Goal: Obtain resource: Obtain resource

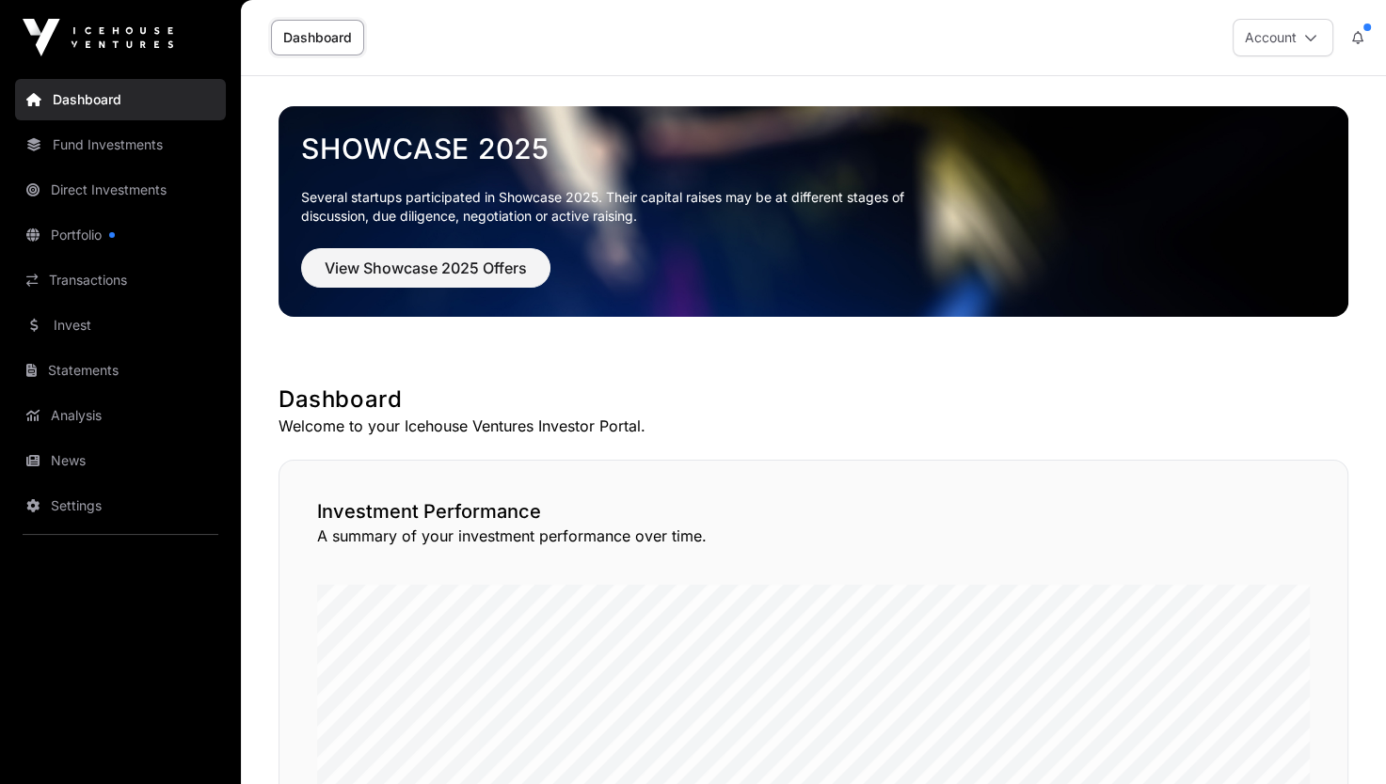
click at [71, 198] on link "Direct Investments" at bounding box center [120, 189] width 211 height 41
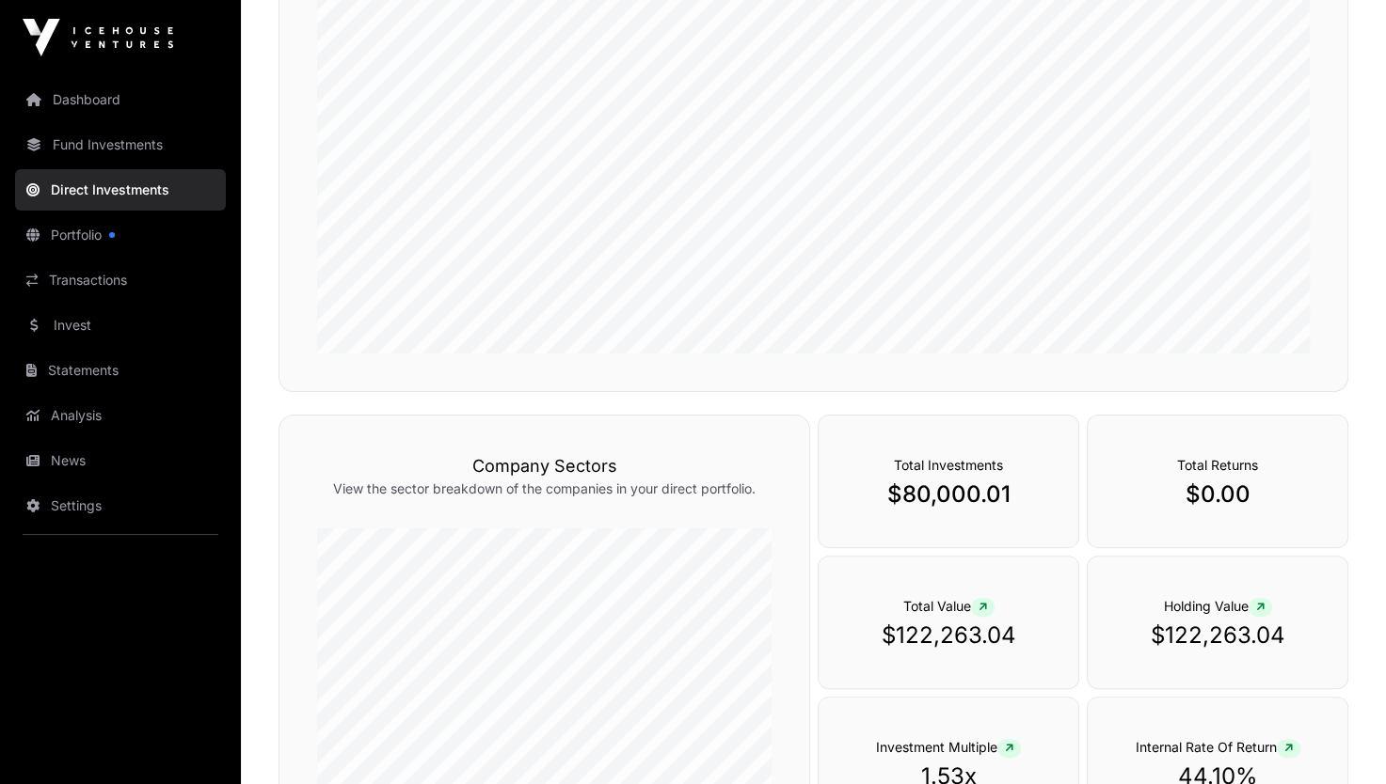
scroll to position [559, 0]
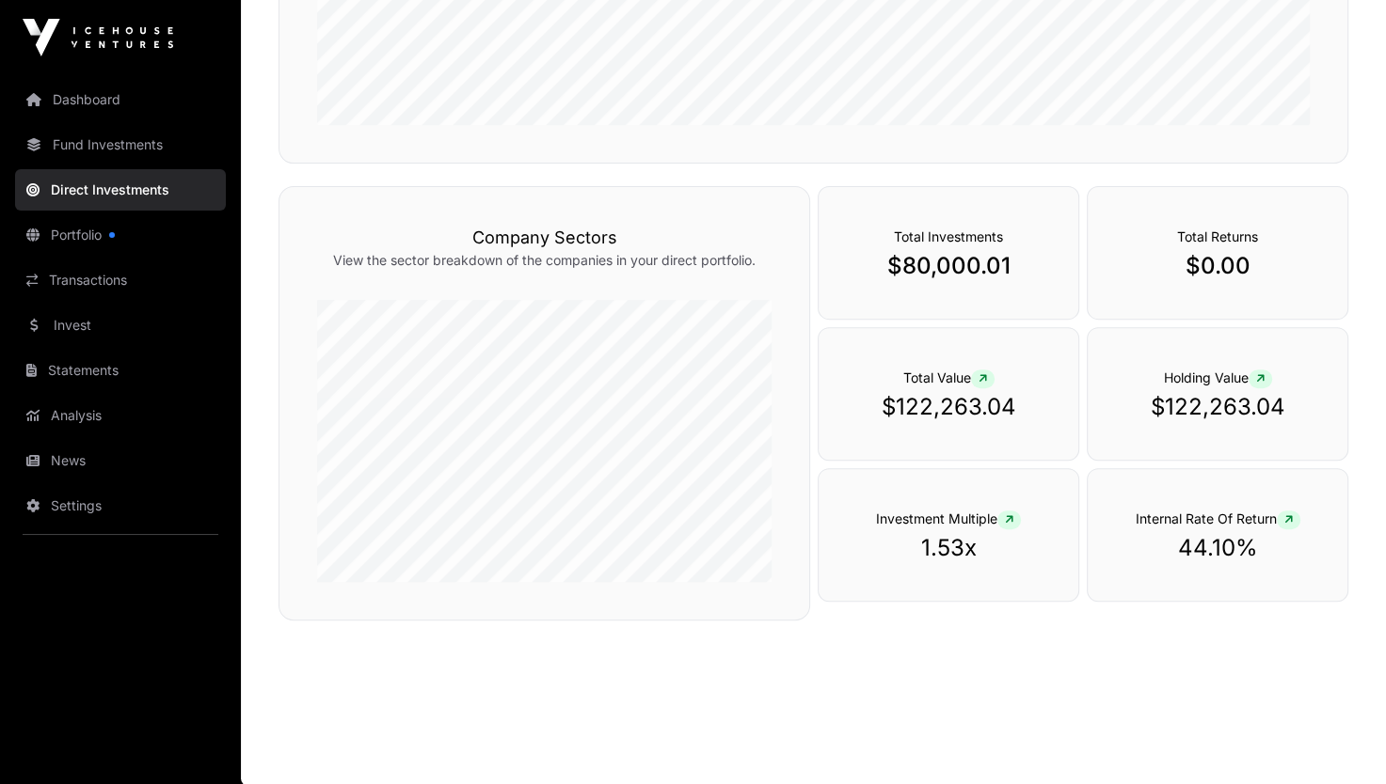
click at [61, 241] on link "Portfolio" at bounding box center [120, 234] width 211 height 41
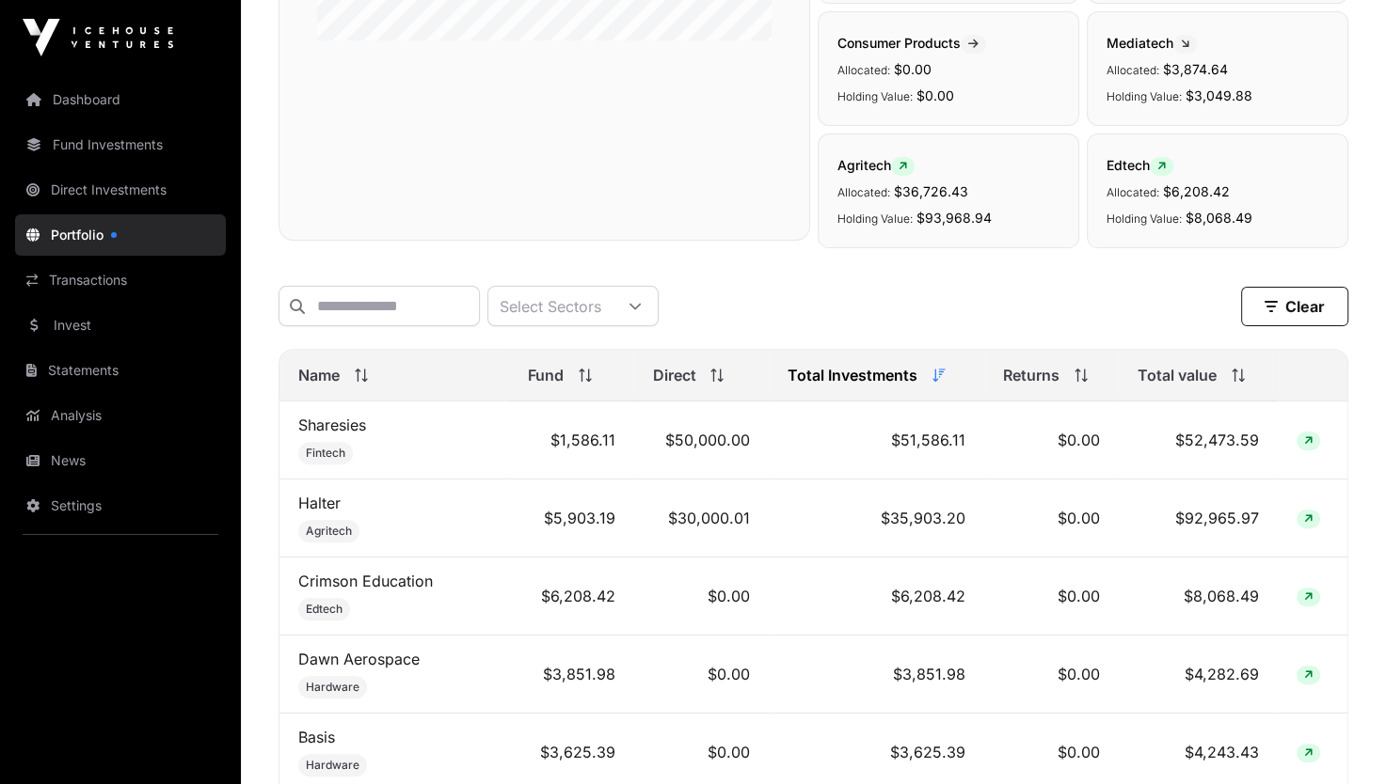
scroll to position [531, 0]
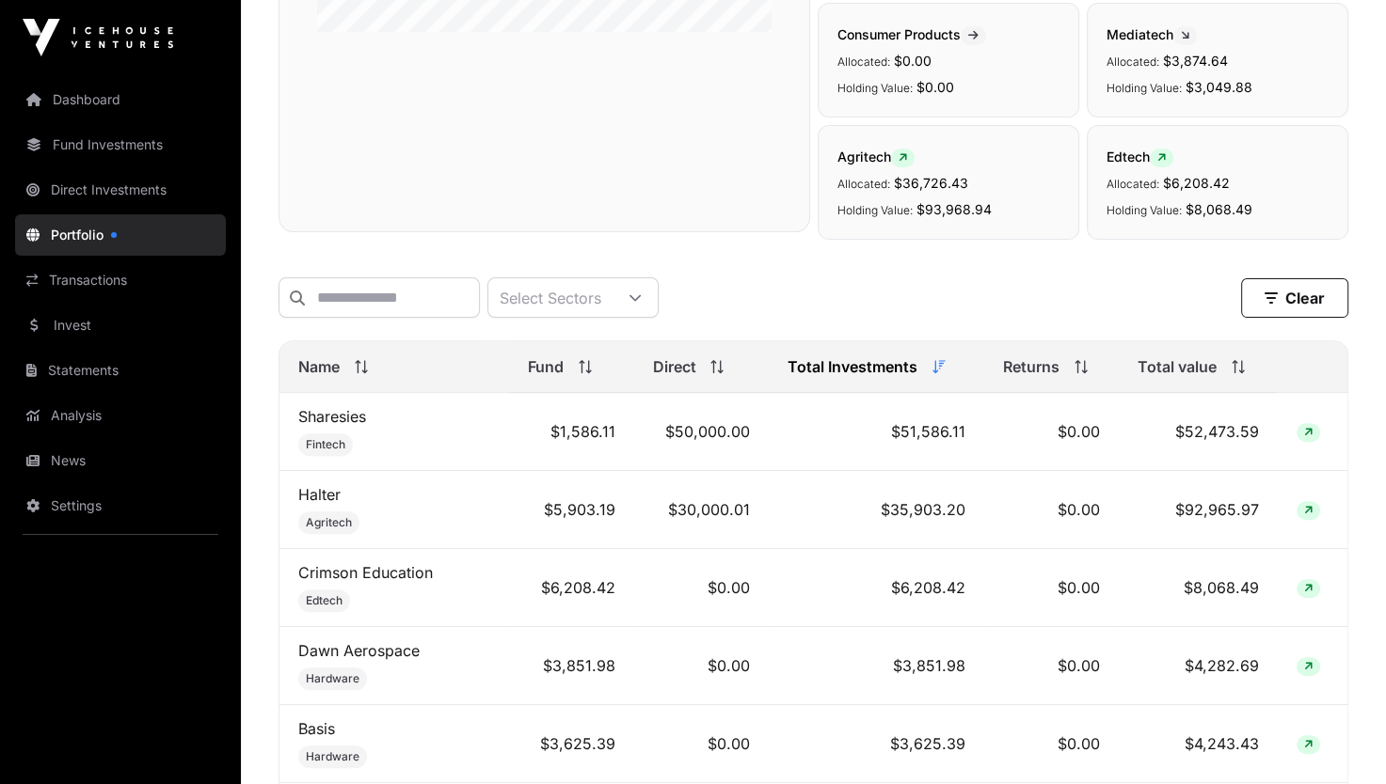
click at [322, 426] on link "Sharesies" at bounding box center [332, 416] width 68 height 19
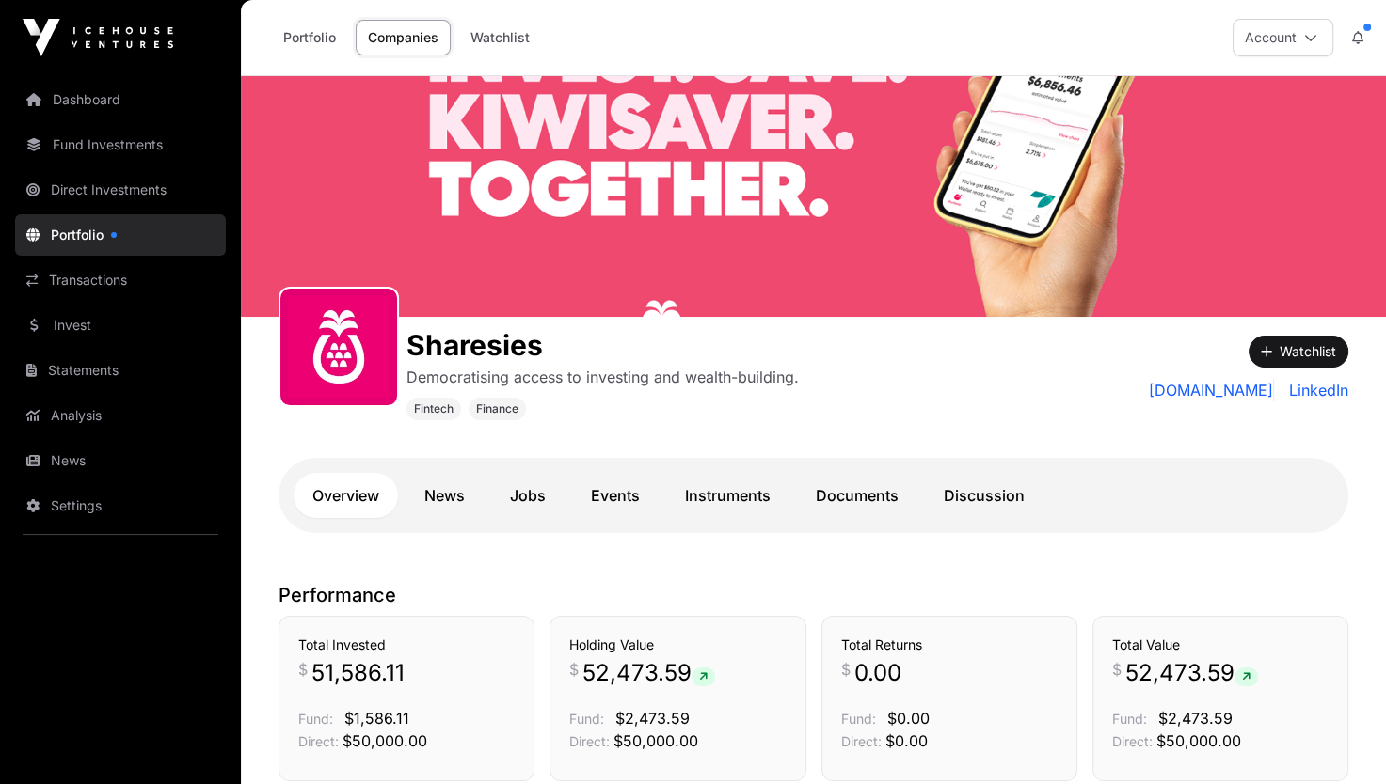
click at [861, 500] on link "Documents" at bounding box center [857, 495] width 120 height 45
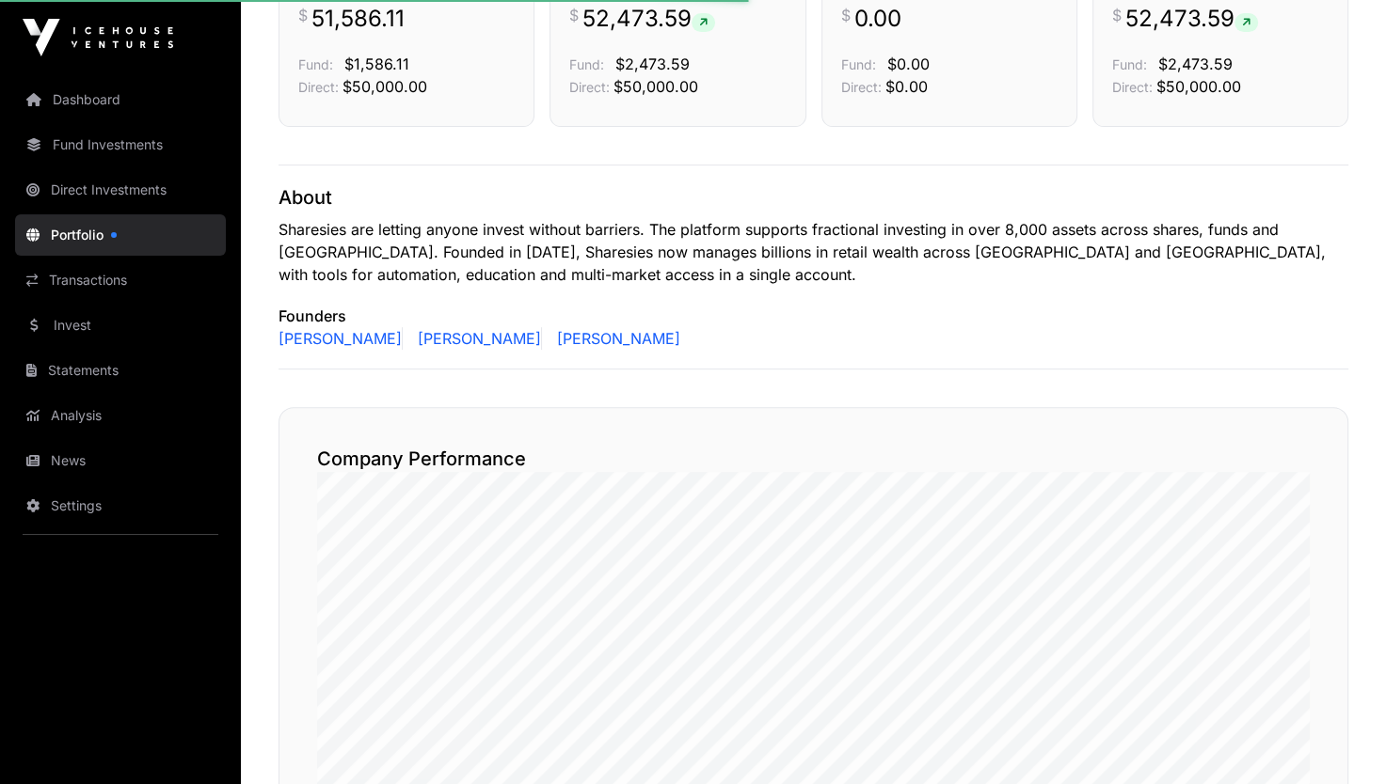
scroll to position [707, 0]
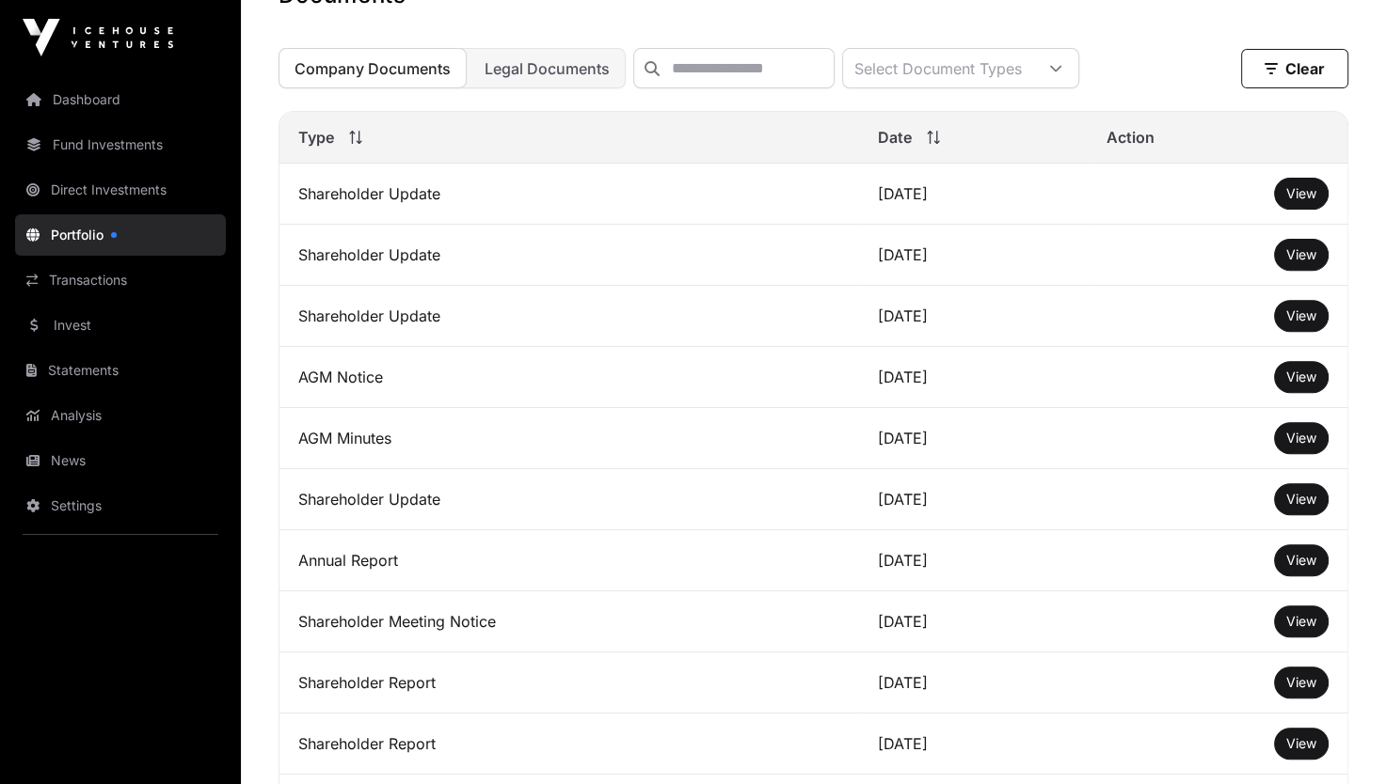
scroll to position [620, 0]
click at [1306, 202] on span "View" at bounding box center [1301, 194] width 30 height 16
click at [1306, 325] on span "View" at bounding box center [1301, 317] width 30 height 16
click at [1312, 263] on span "View" at bounding box center [1301, 255] width 30 height 16
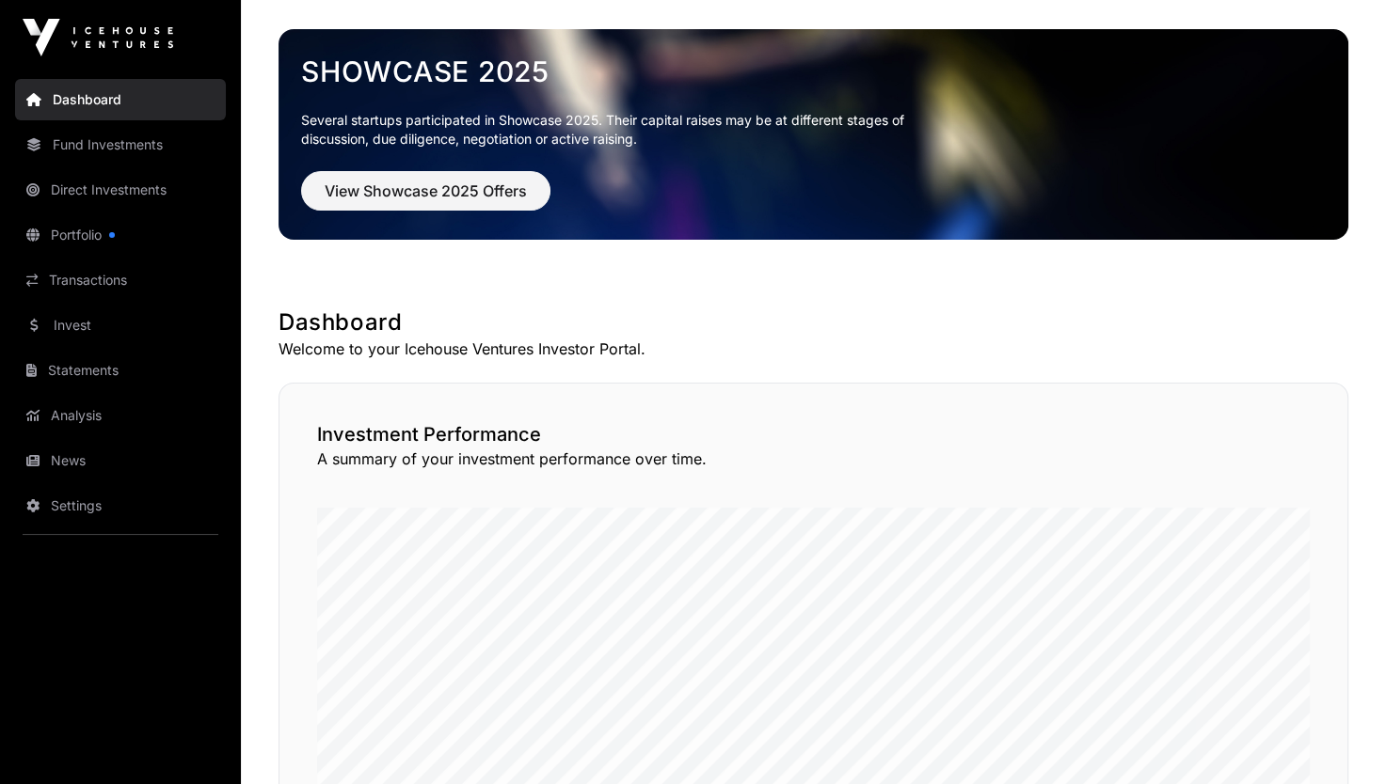
scroll to position [30, 0]
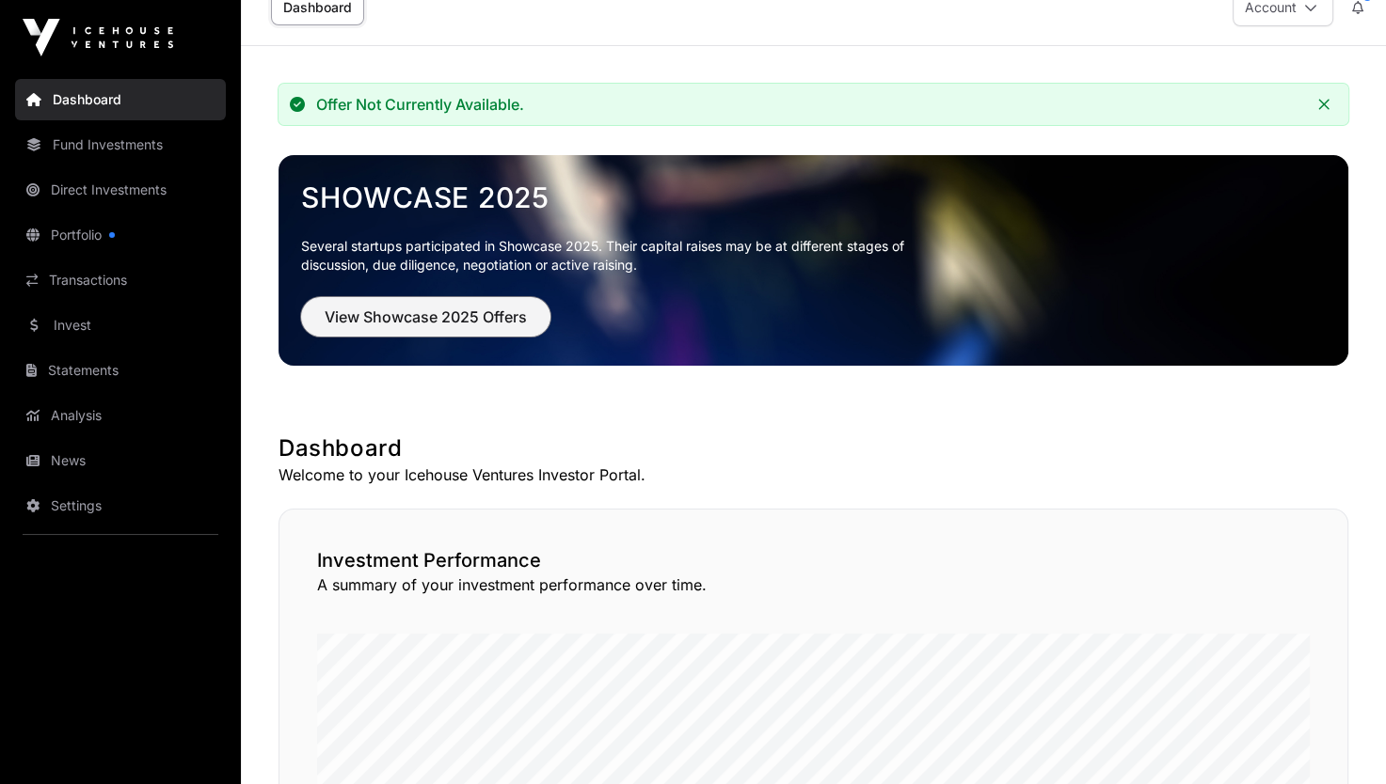
click at [449, 324] on span "View Showcase 2025 Offers" at bounding box center [426, 317] width 202 height 23
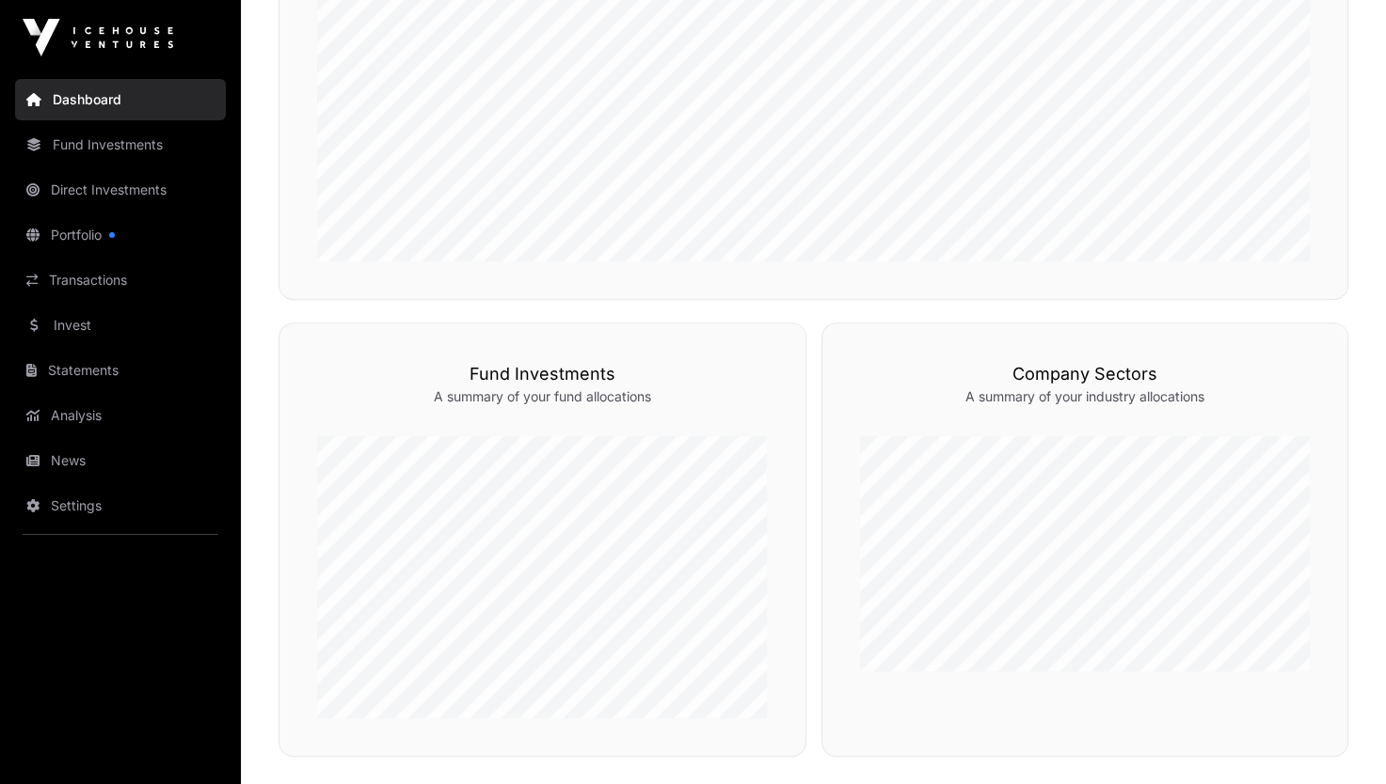
scroll to position [30, 0]
